Goal: Information Seeking & Learning: Understand process/instructions

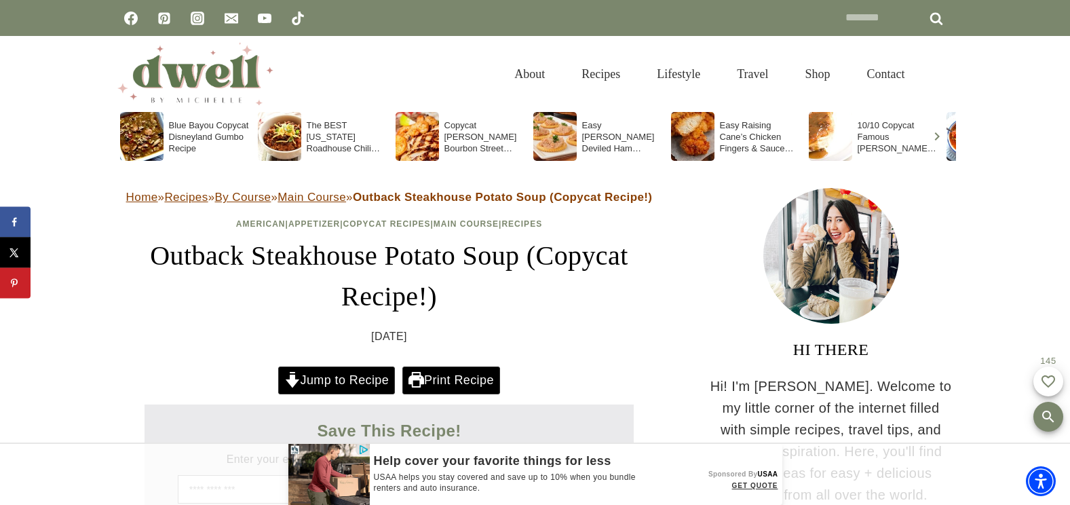
click at [339, 379] on div at bounding box center [535, 252] width 1070 height 505
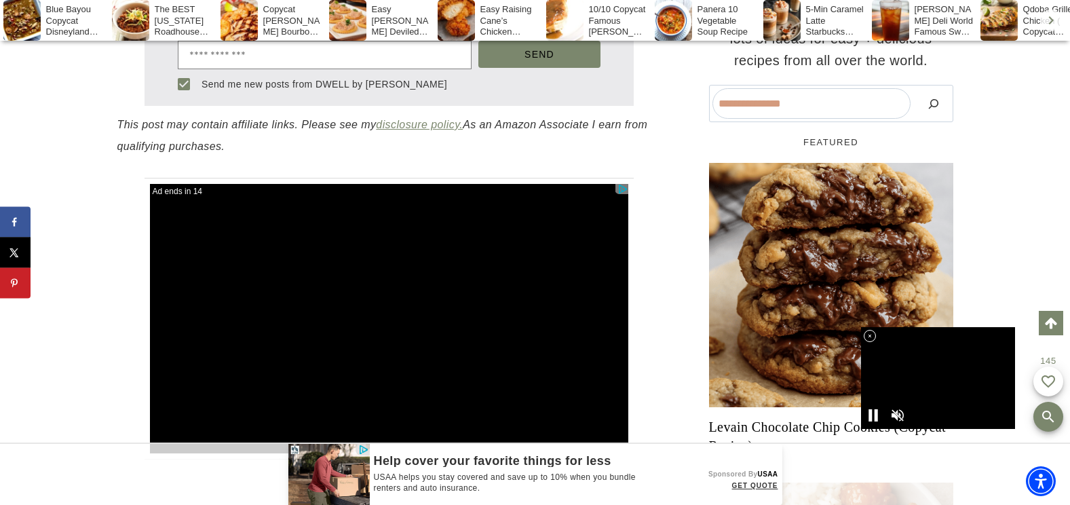
scroll to position [447, 0]
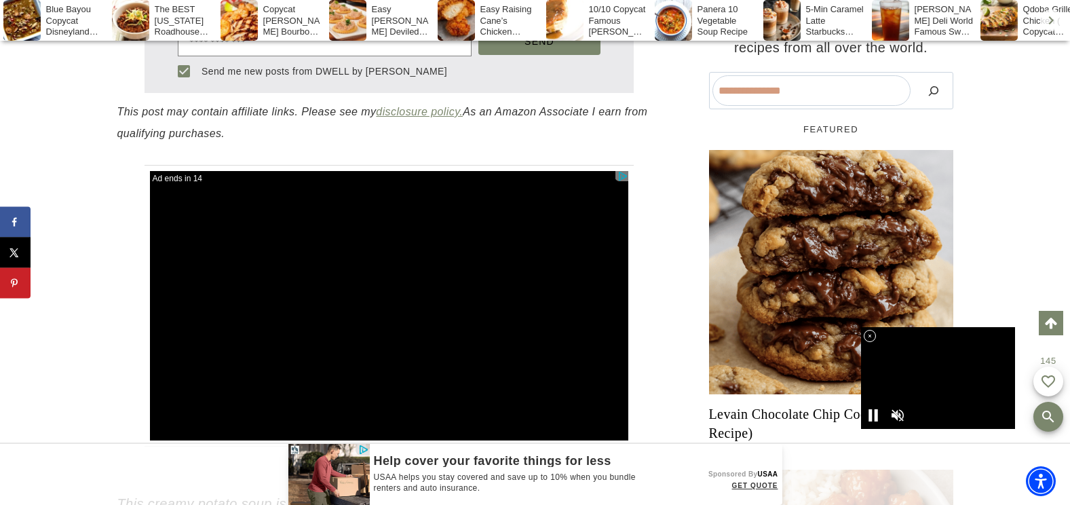
click at [339, 379] on div at bounding box center [388, 305] width 479 height 269
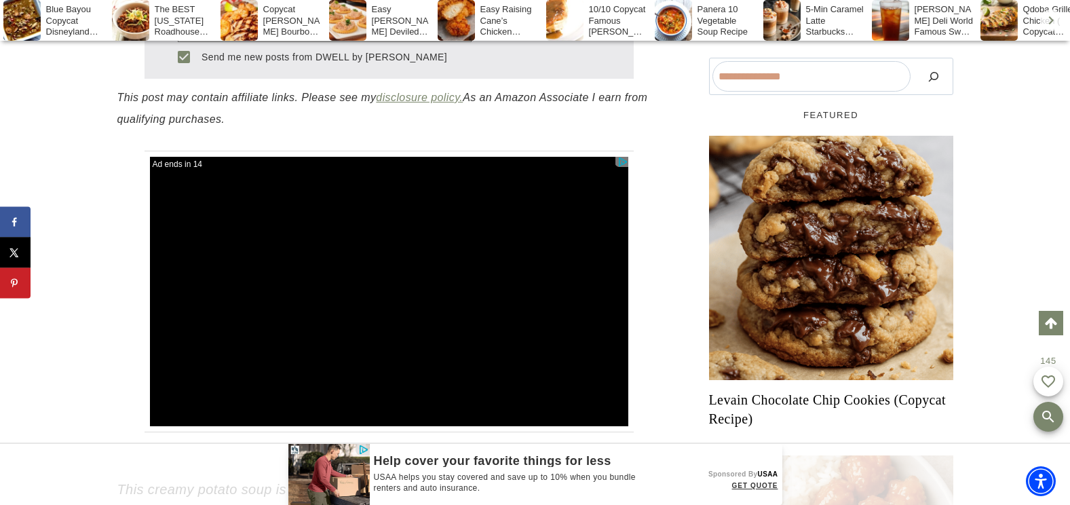
scroll to position [0, 0]
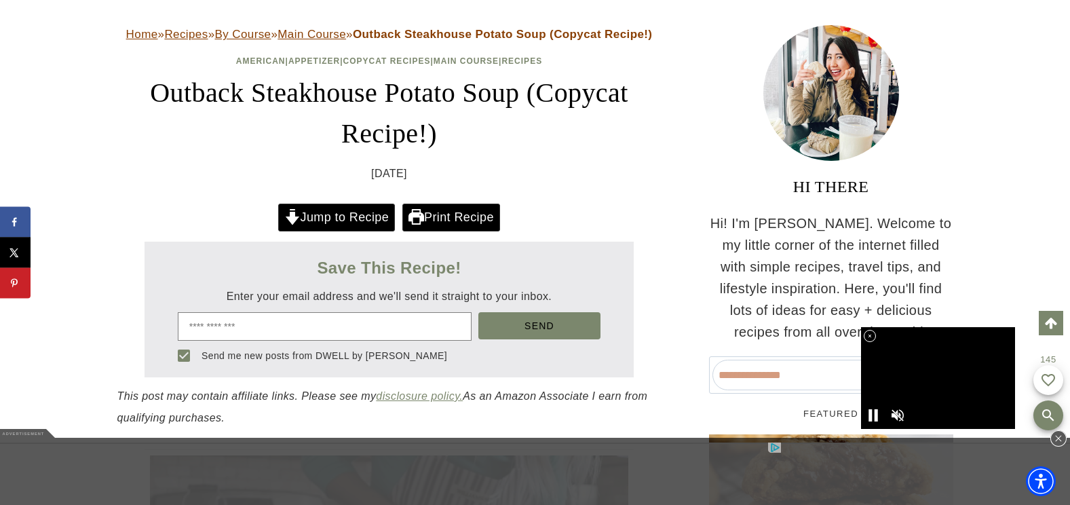
click at [339, 222] on link "Jump to Recipe" at bounding box center [336, 218] width 117 height 28
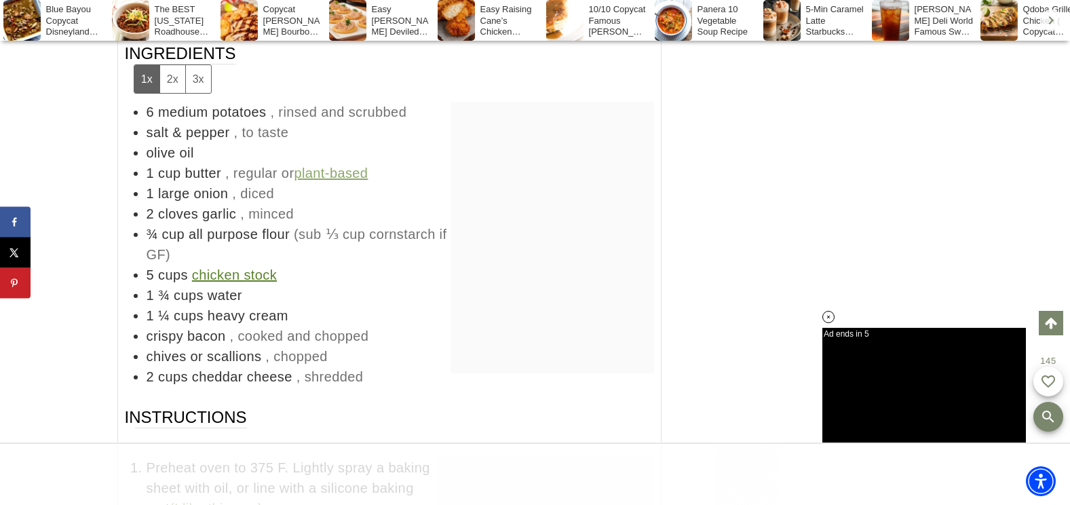
click at [338, 221] on ul "6 medium potatoes , rinsed and scrubbed salt & pepper , to taste olive oil 1 cu…" at bounding box center [389, 244] width 529 height 285
click at [338, 224] on li "¾ cup all purpose flour (sub ⅓ cup cornstarch if GF)" at bounding box center [401, 244] width 508 height 41
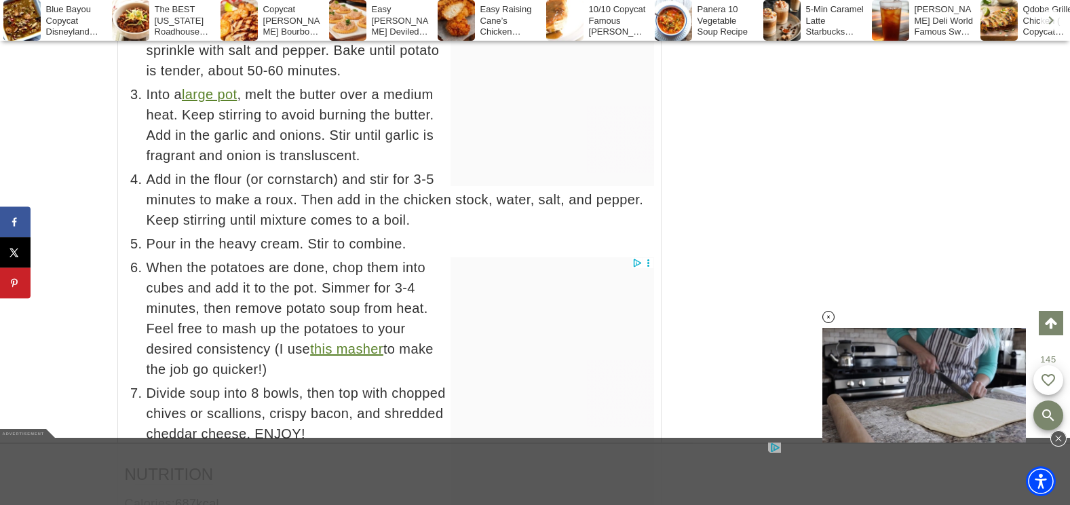
click at [339, 233] on span "Pour in the heavy cream. Stir to combine." at bounding box center [401, 243] width 508 height 20
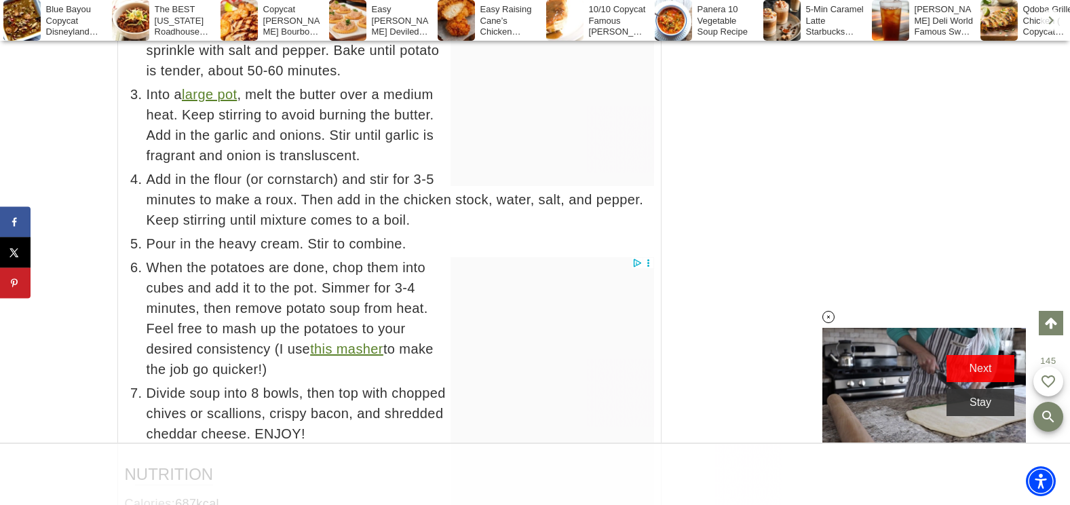
click at [339, 233] on span "Pour in the heavy cream. Stir to combine." at bounding box center [401, 243] width 508 height 20
